Goal: Complete application form: Complete application form

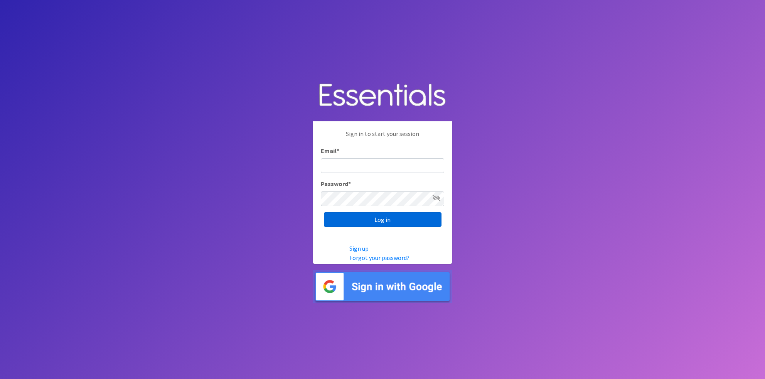
type input "[EMAIL_ADDRESS][DOMAIN_NAME]"
click at [360, 217] on input "Log in" at bounding box center [383, 219] width 118 height 15
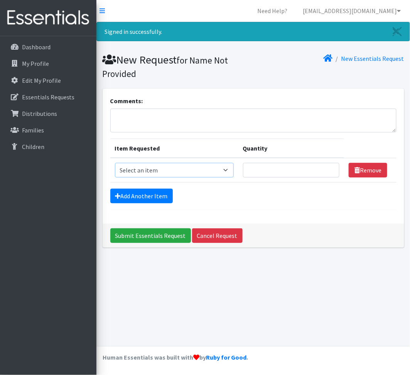
click at [156, 167] on select "Select an item Baby Formula Kids (Newborn) Kids (Preemie) Kids (Size 1) Kids (S…" at bounding box center [174, 170] width 119 height 15
select select "440"
click at [115, 163] on select "Select an item Baby Formula Kids (Newborn) Kids (Preemie) Kids (Size 1) Kids (S…" at bounding box center [174, 170] width 119 height 15
click at [274, 170] on input "Quantity" at bounding box center [291, 170] width 96 height 15
type input "100"
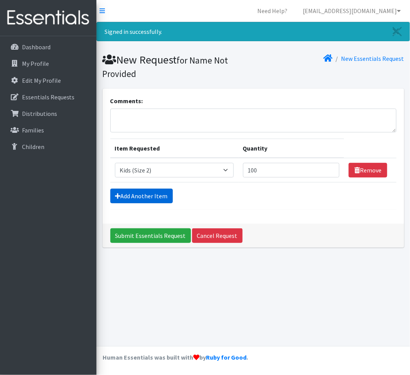
click at [133, 196] on link "Add Another Item" at bounding box center [141, 196] width 62 height 15
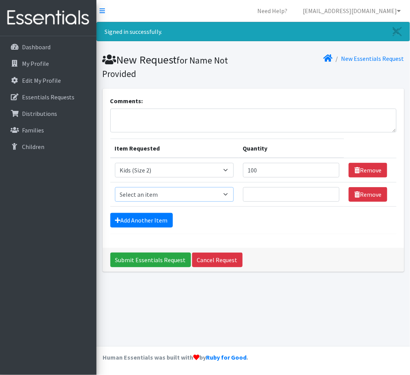
click at [138, 197] on select "Select an item Baby Formula Kids (Newborn) Kids (Preemie) Kids (Size 1) Kids (S…" at bounding box center [174, 194] width 119 height 15
select select "442"
click at [115, 187] on select "Select an item Baby Formula Kids (Newborn) Kids (Preemie) Kids (Size 1) Kids (S…" at bounding box center [174, 194] width 119 height 15
click at [273, 199] on input "Quantity" at bounding box center [291, 194] width 96 height 15
type input "100"
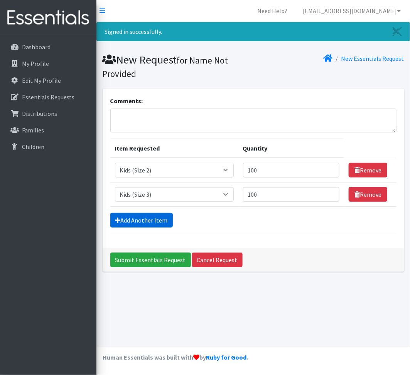
click at [163, 214] on link "Add Another Item" at bounding box center [141, 220] width 62 height 15
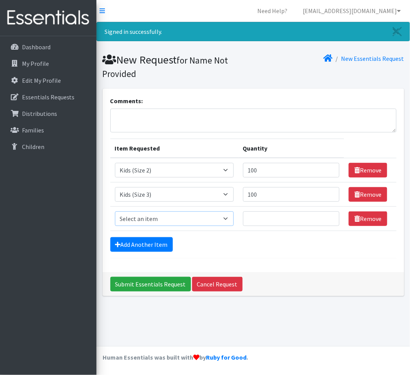
click at [159, 219] on select "Select an item Baby Formula Kids (Newborn) Kids (Preemie) Kids (Size 1) Kids (S…" at bounding box center [174, 219] width 119 height 15
select select "459"
click at [115, 212] on select "Select an item Baby Formula Kids (Newborn) Kids (Preemie) Kids (Size 1) Kids (S…" at bounding box center [174, 219] width 119 height 15
click at [271, 218] on input "Quantity" at bounding box center [291, 219] width 96 height 15
type input "1500"
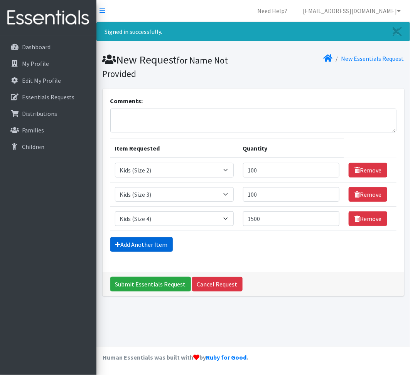
click at [154, 246] on link "Add Another Item" at bounding box center [141, 244] width 62 height 15
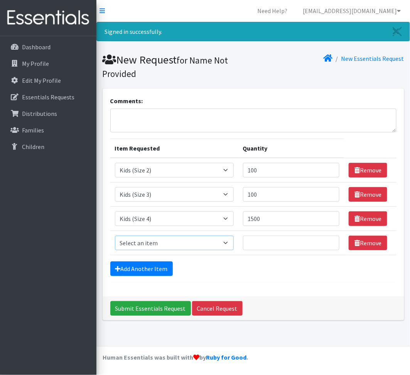
click at [166, 241] on select "Select an item Baby Formula Kids (Newborn) Kids (Preemie) Kids (Size 1) Kids (S…" at bounding box center [174, 243] width 119 height 15
select select "460"
click at [115, 236] on select "Select an item Baby Formula Kids (Newborn) Kids (Preemie) Kids (Size 1) Kids (S…" at bounding box center [174, 243] width 119 height 15
click at [262, 242] on input "Quantity" at bounding box center [291, 243] width 96 height 15
type input "1500"
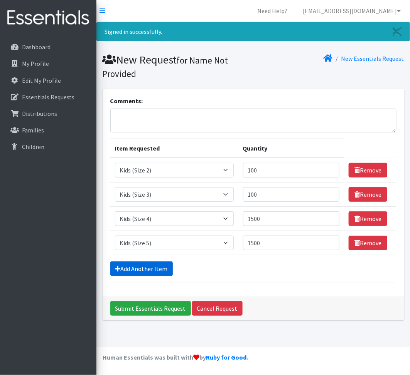
click at [144, 272] on link "Add Another Item" at bounding box center [141, 269] width 62 height 15
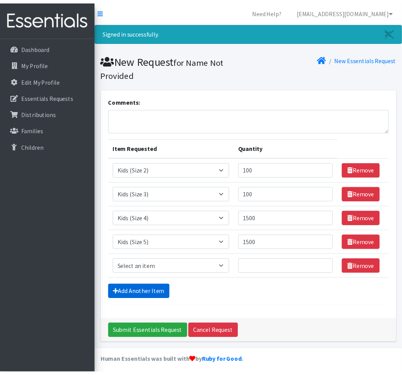
scroll to position [4, 0]
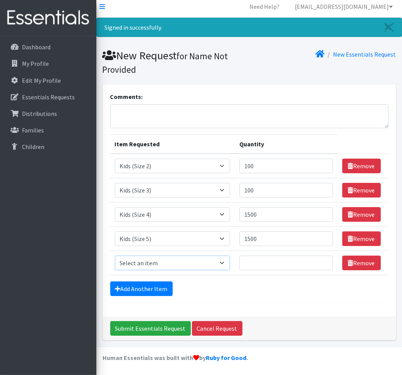
click at [167, 262] on select "Select an item Baby Formula Kids (Newborn) Kids (Preemie) Kids (Size 1) Kids (S…" at bounding box center [172, 263] width 115 height 15
select select "462"
click at [115, 256] on select "Select an item Baby Formula Kids (Newborn) Kids (Preemie) Kids (Size 1) Kids (S…" at bounding box center [172, 263] width 115 height 15
click at [266, 264] on input "Quantity" at bounding box center [286, 263] width 94 height 15
type input "1500"
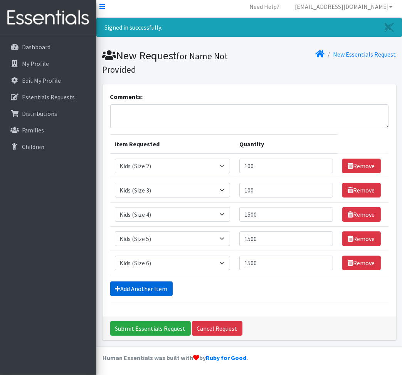
click at [134, 283] on link "Add Another Item" at bounding box center [141, 289] width 62 height 15
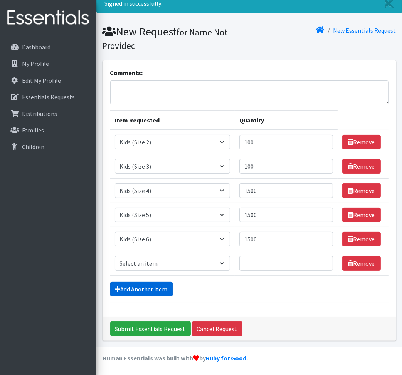
scroll to position [29, 0]
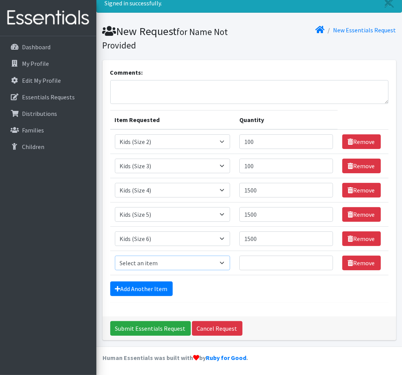
click at [185, 259] on select "Select an item Baby Formula Kids (Newborn) Kids (Preemie) Kids (Size 1) Kids (S…" at bounding box center [172, 263] width 115 height 15
select select "444"
click at [115, 256] on select "Select an item Baby Formula Kids (Newborn) Kids (Preemie) Kids (Size 1) Kids (S…" at bounding box center [172, 263] width 115 height 15
click at [272, 259] on input "Quantity" at bounding box center [286, 263] width 94 height 15
type input "100"
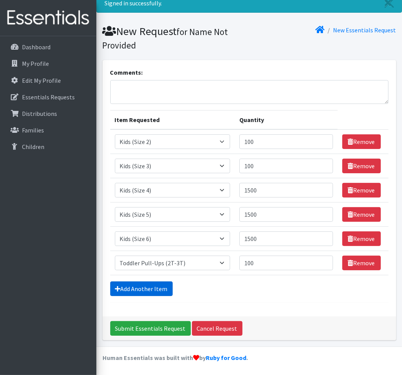
click at [155, 287] on link "Add Another Item" at bounding box center [141, 289] width 62 height 15
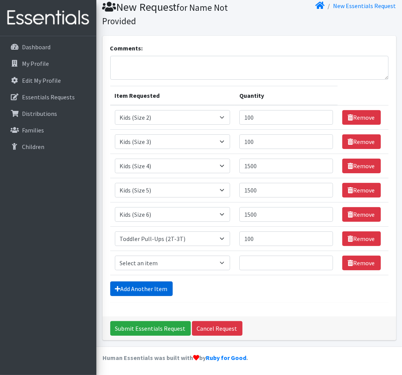
scroll to position [53, 0]
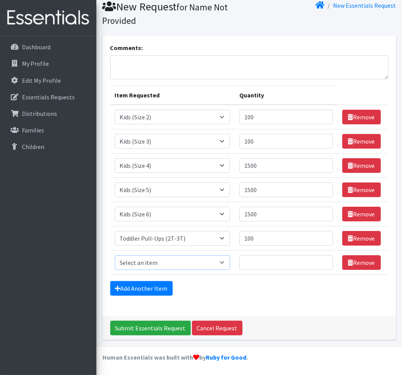
click at [155, 262] on select "Select an item Baby Formula Kids (Newborn) Kids (Preemie) Kids (Size 1) Kids (S…" at bounding box center [172, 263] width 115 height 15
select select "445"
click at [115, 256] on select "Select an item Baby Formula Kids (Newborn) Kids (Preemie) Kids (Size 1) Kids (S…" at bounding box center [172, 263] width 115 height 15
click at [276, 267] on input "Quantity" at bounding box center [286, 263] width 94 height 15
type input "100"
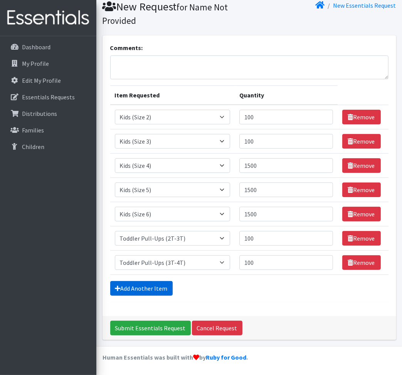
click at [148, 292] on link "Add Another Item" at bounding box center [141, 288] width 62 height 15
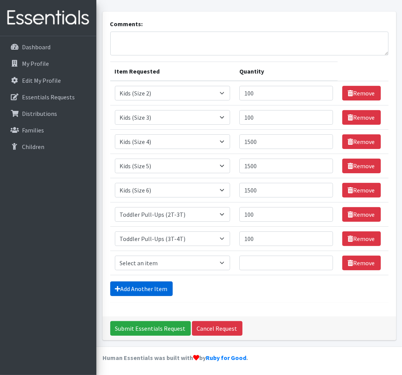
scroll to position [77, 0]
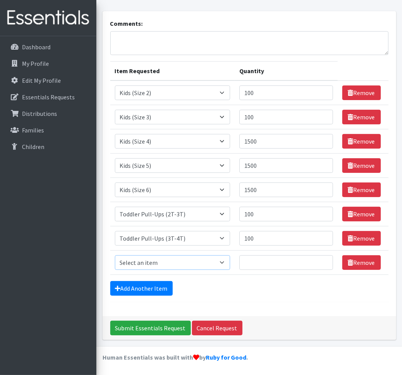
click at [163, 262] on select "Select an item Baby Formula Kids (Newborn) Kids (Preemie) Kids (Size 1) Kids (S…" at bounding box center [172, 263] width 115 height 15
select select "446"
click at [115, 256] on select "Select an item Baby Formula Kids (Newborn) Kids (Preemie) Kids (Size 1) Kids (S…" at bounding box center [172, 263] width 115 height 15
click at [271, 267] on input "Quantity" at bounding box center [286, 263] width 94 height 15
type input "100"
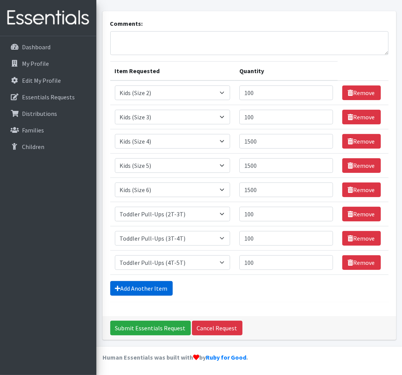
click at [145, 288] on link "Add Another Item" at bounding box center [141, 288] width 62 height 15
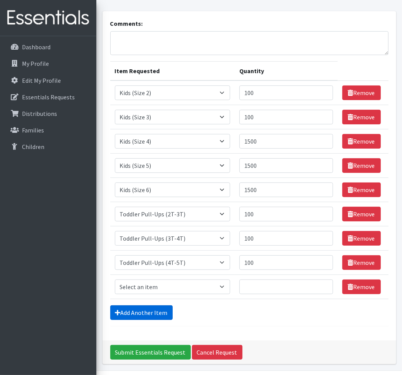
scroll to position [102, 0]
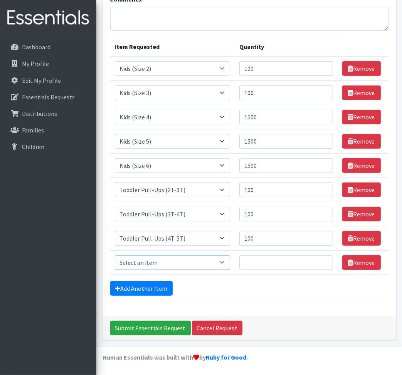
click at [170, 259] on select "Select an item Baby Formula Kids (Newborn) Kids (Preemie) Kids (Size 1) Kids (S…" at bounding box center [172, 263] width 115 height 15
select select "1534"
click at [115, 256] on select "Select an item Baby Formula Kids (Newborn) Kids (Preemie) Kids (Size 1) Kids (S…" at bounding box center [172, 263] width 115 height 15
click at [253, 256] on input "Quantity" at bounding box center [286, 263] width 94 height 15
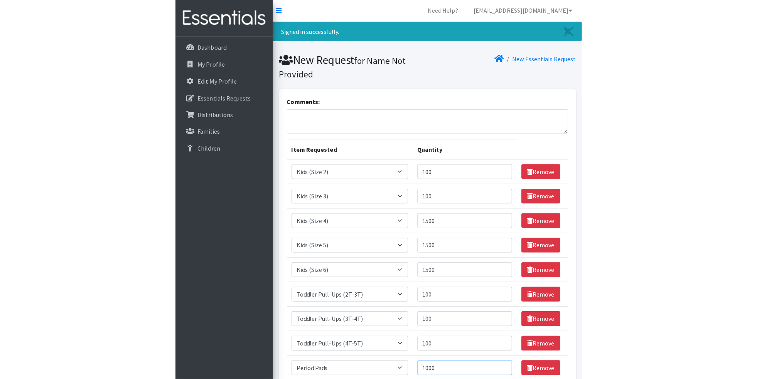
scroll to position [0, 0]
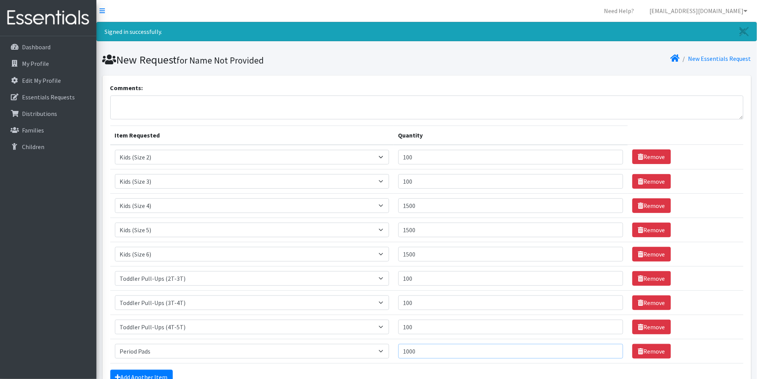
type input "1000"
drag, startPoint x: 175, startPoint y: 108, endPoint x: 173, endPoint y: 104, distance: 4.7
click at [175, 107] on textarea "Comments:" at bounding box center [426, 108] width 633 height 24
paste textarea "I would like to schedule an appointment to pick up diapers [DATE][DATE], betwee…"
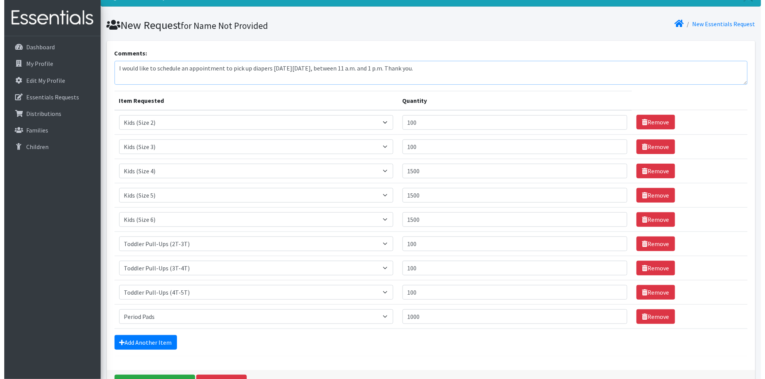
scroll to position [85, 0]
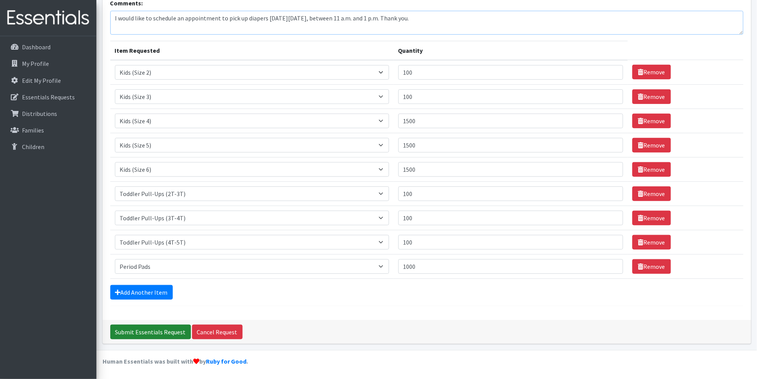
type textarea "I would like to schedule an appointment to pick up diapers [DATE][DATE], betwee…"
click at [132, 328] on input "Submit Essentials Request" at bounding box center [150, 332] width 81 height 15
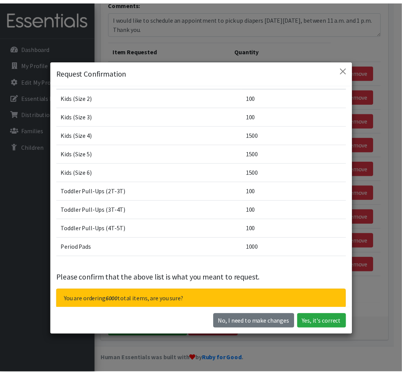
scroll to position [35, 0]
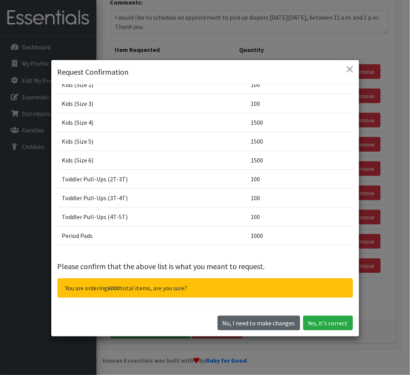
click at [249, 322] on button "No, I need to make changes" at bounding box center [258, 323] width 82 height 15
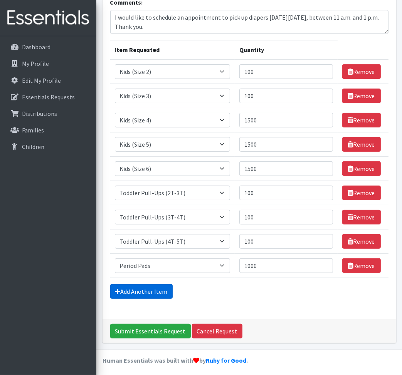
click at [141, 289] on link "Add Another Item" at bounding box center [141, 291] width 62 height 15
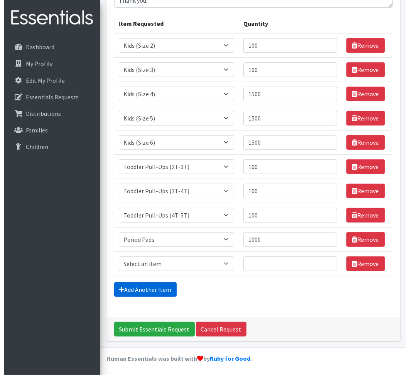
scroll to position [126, 0]
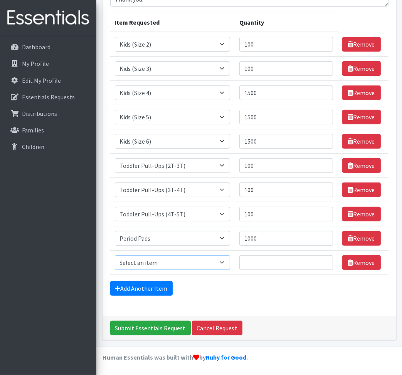
click at [169, 263] on select "Select an item Baby Formula Kids (Newborn) Kids (Preemie) Kids (Size 1) Kids (S…" at bounding box center [172, 263] width 115 height 15
select select "434"
click at [115, 256] on select "Select an item Baby Formula Kids (Newborn) Kids (Preemie) Kids (Size 1) Kids (S…" at bounding box center [172, 263] width 115 height 15
click at [266, 264] on input "Quantity" at bounding box center [286, 263] width 94 height 15
type input "100"
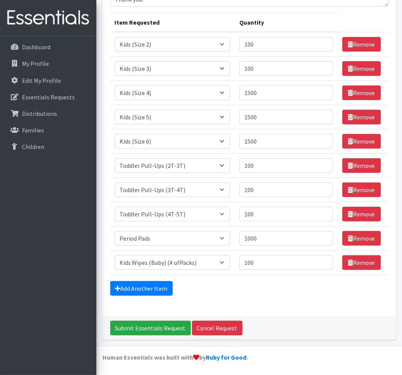
click at [273, 306] on div "Comments: I would like to schedule an appointment to pick up diapers on Tuesday…" at bounding box center [250, 140] width 294 height 354
click at [157, 328] on input "Submit Essentials Request" at bounding box center [150, 328] width 81 height 15
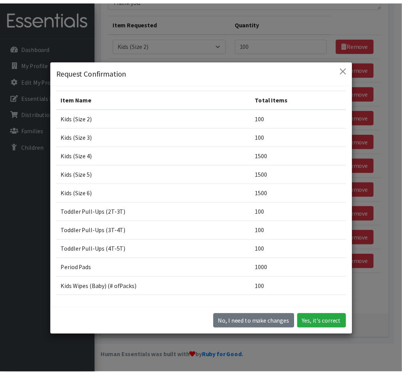
scroll to position [0, 0]
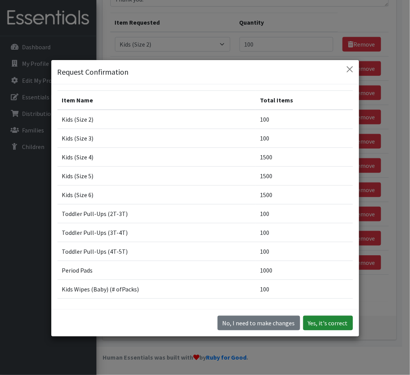
click at [321, 321] on button "Yes, it's correct" at bounding box center [328, 323] width 50 height 15
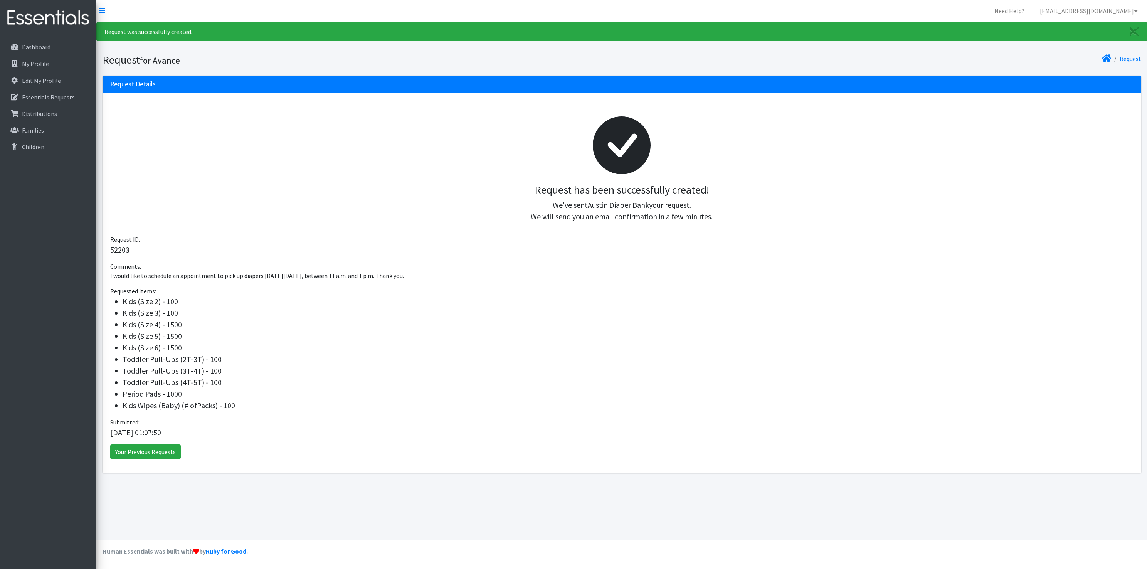
drag, startPoint x: 761, startPoint y: 52, endPoint x: 705, endPoint y: 349, distance: 302.0
click at [402, 350] on li "Kids (Size 6) - 1500" at bounding box center [628, 348] width 1011 height 12
